Goal: Task Accomplishment & Management: Complete application form

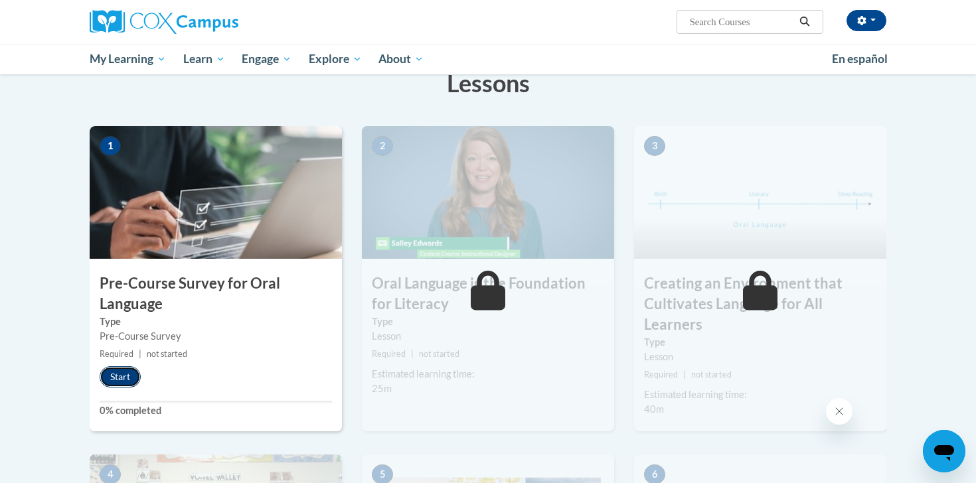
click at [113, 378] on button "Start" at bounding box center [120, 376] width 41 height 21
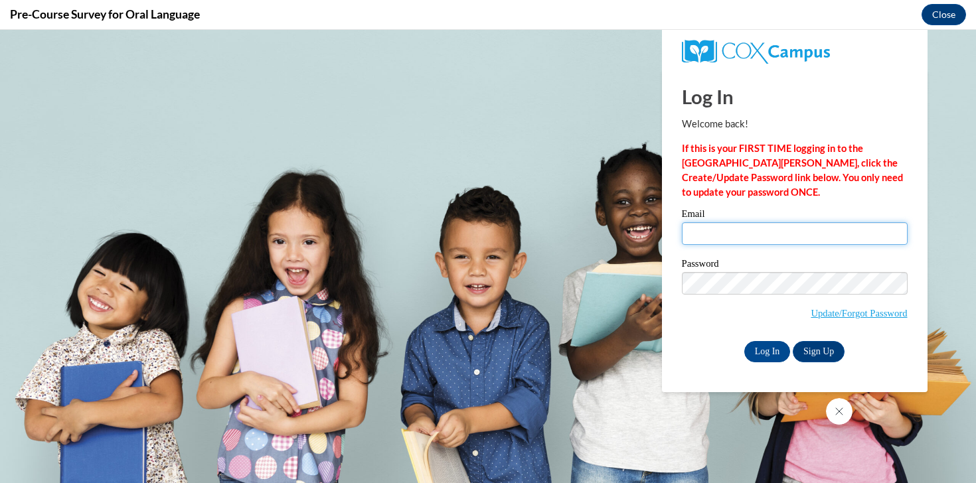
click at [723, 240] on input "Email" at bounding box center [795, 233] width 226 height 23
type input "[EMAIL_ADDRESS][DOMAIN_NAME]"
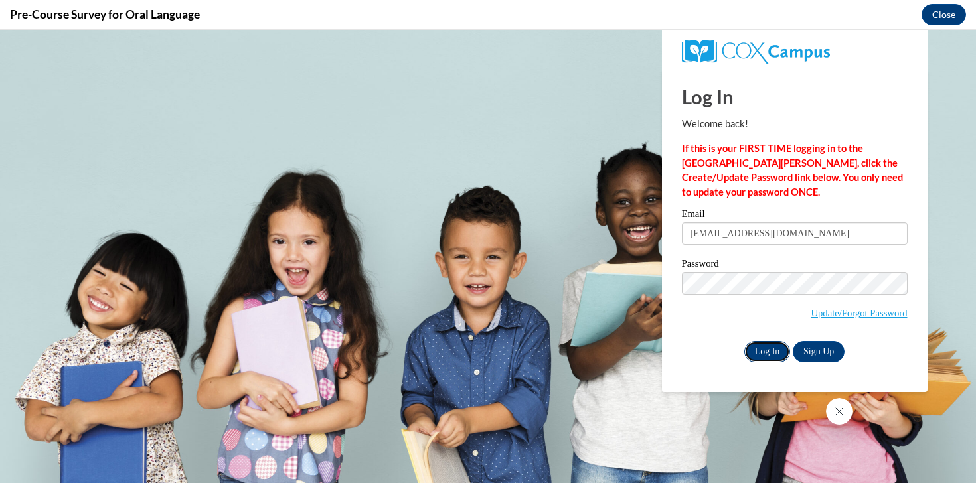
click at [769, 346] on input "Log In" at bounding box center [767, 351] width 46 height 21
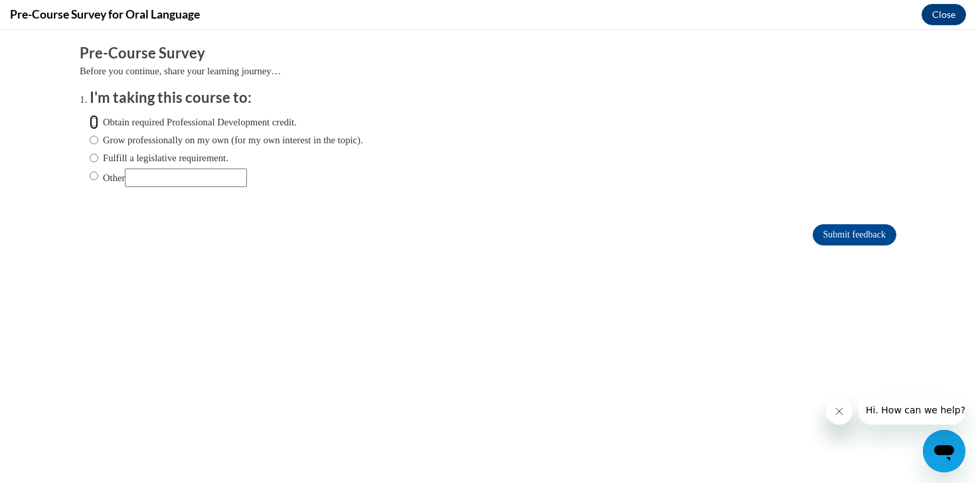
click at [94, 121] on input "Obtain required Professional Development credit." at bounding box center [94, 122] width 9 height 15
radio input "true"
click at [850, 230] on input "Submit feedback" at bounding box center [854, 234] width 84 height 21
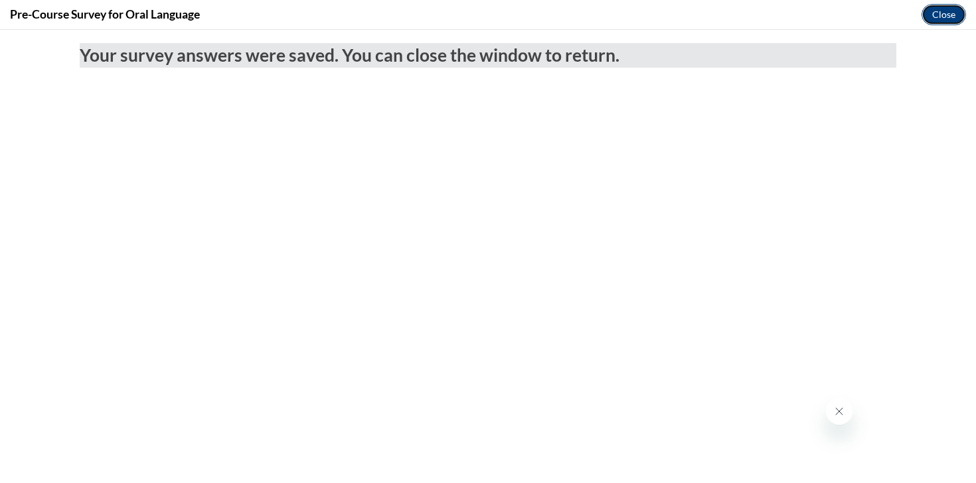
click at [941, 11] on button "Close" at bounding box center [943, 14] width 44 height 21
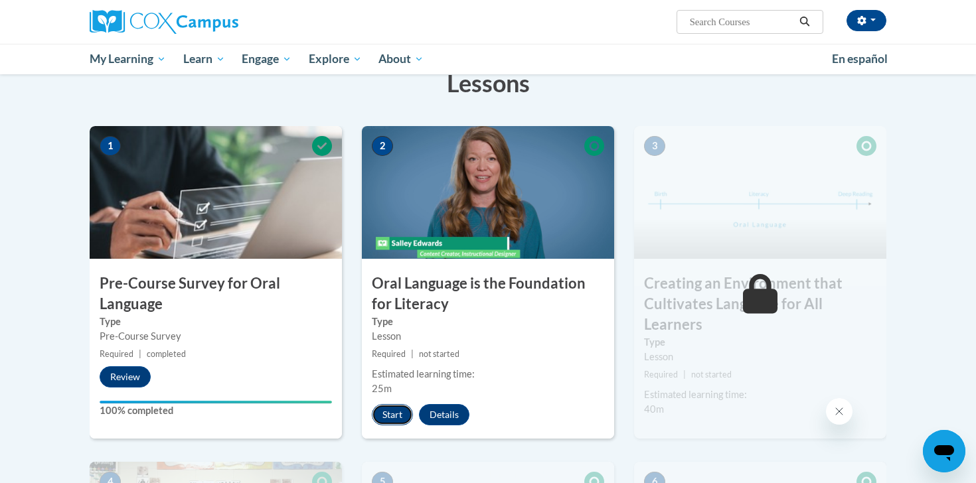
click at [395, 412] on button "Start" at bounding box center [392, 414] width 41 height 21
